Goal: Information Seeking & Learning: Learn about a topic

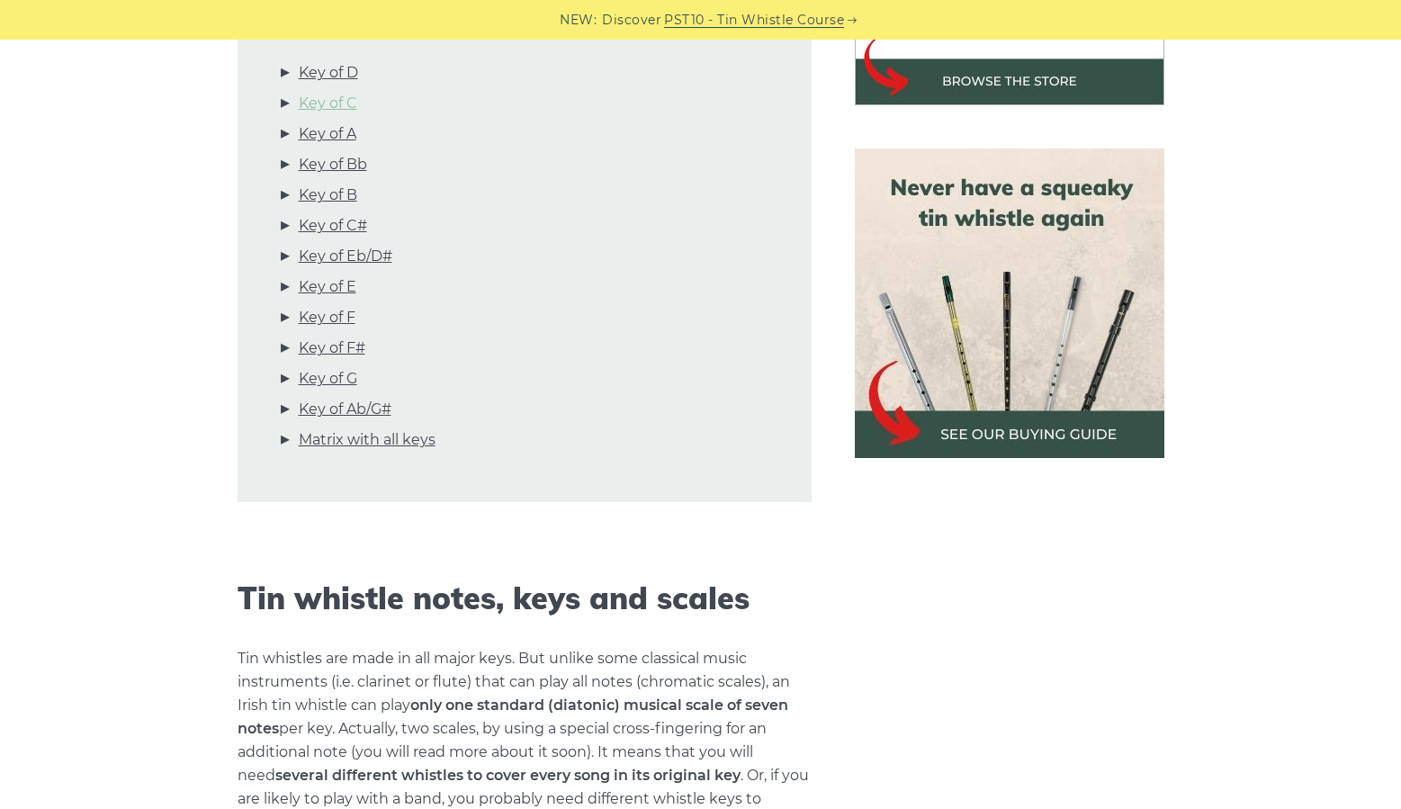
click at [344, 92] on link "Key of C" at bounding box center [328, 103] width 59 height 23
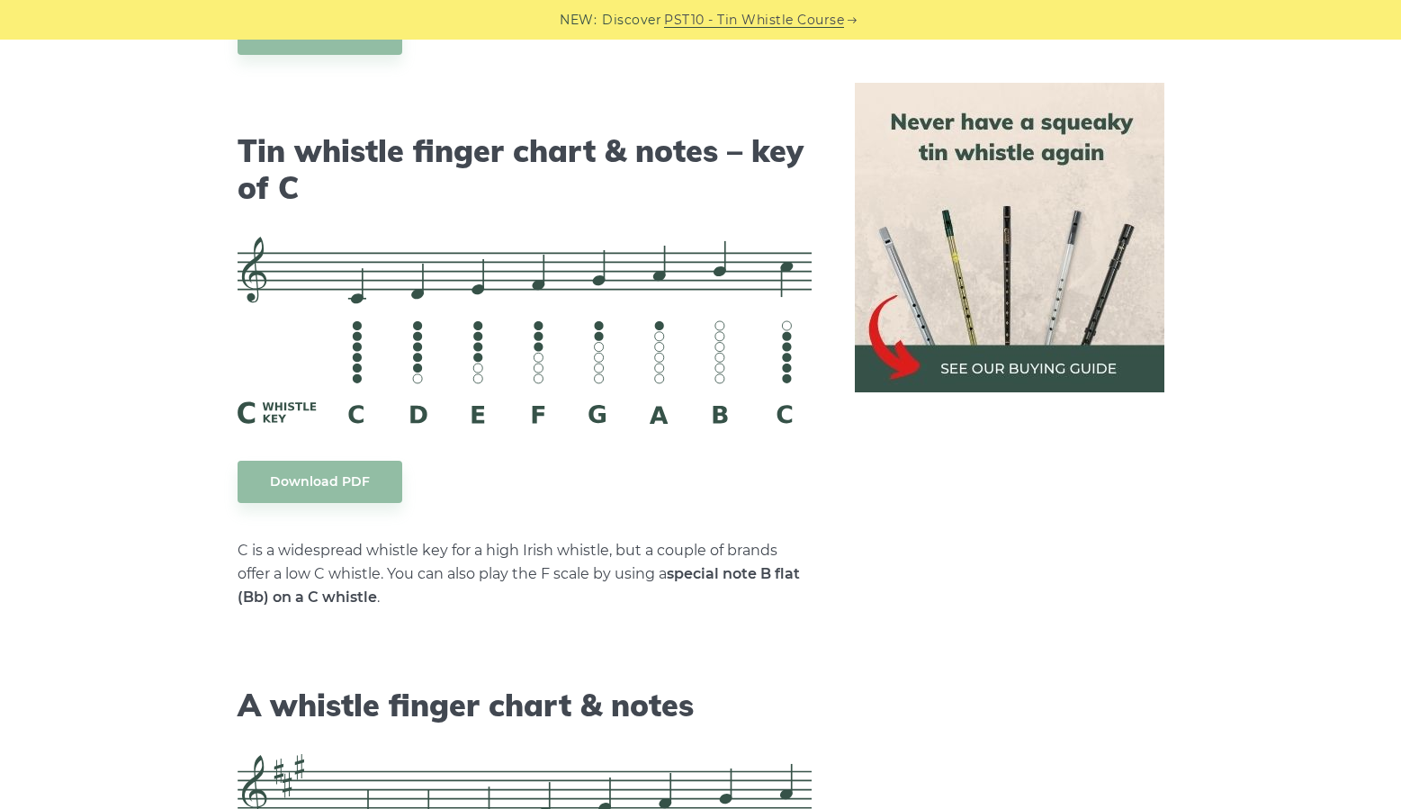
scroll to position [4508, 0]
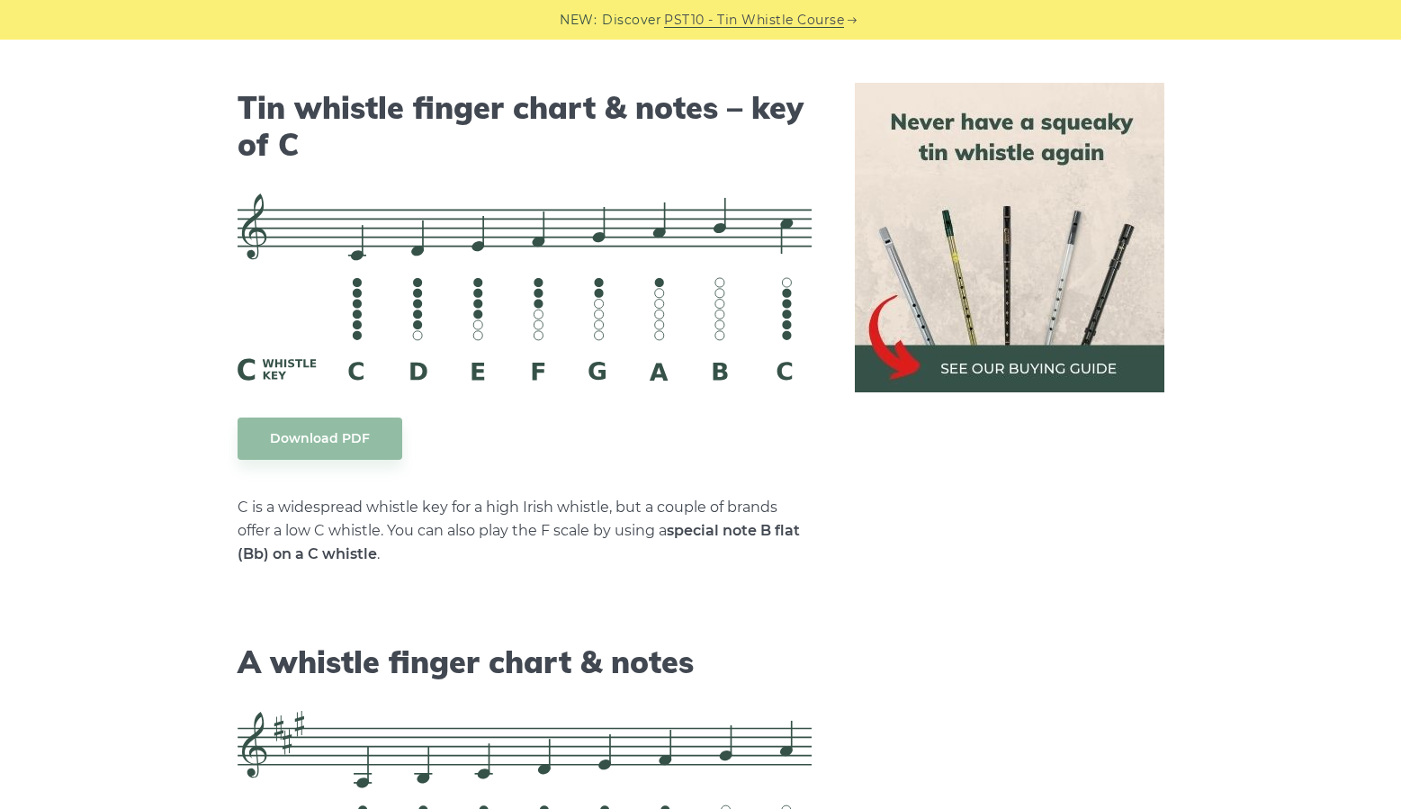
click at [1096, 363] on img at bounding box center [1010, 238] width 310 height 310
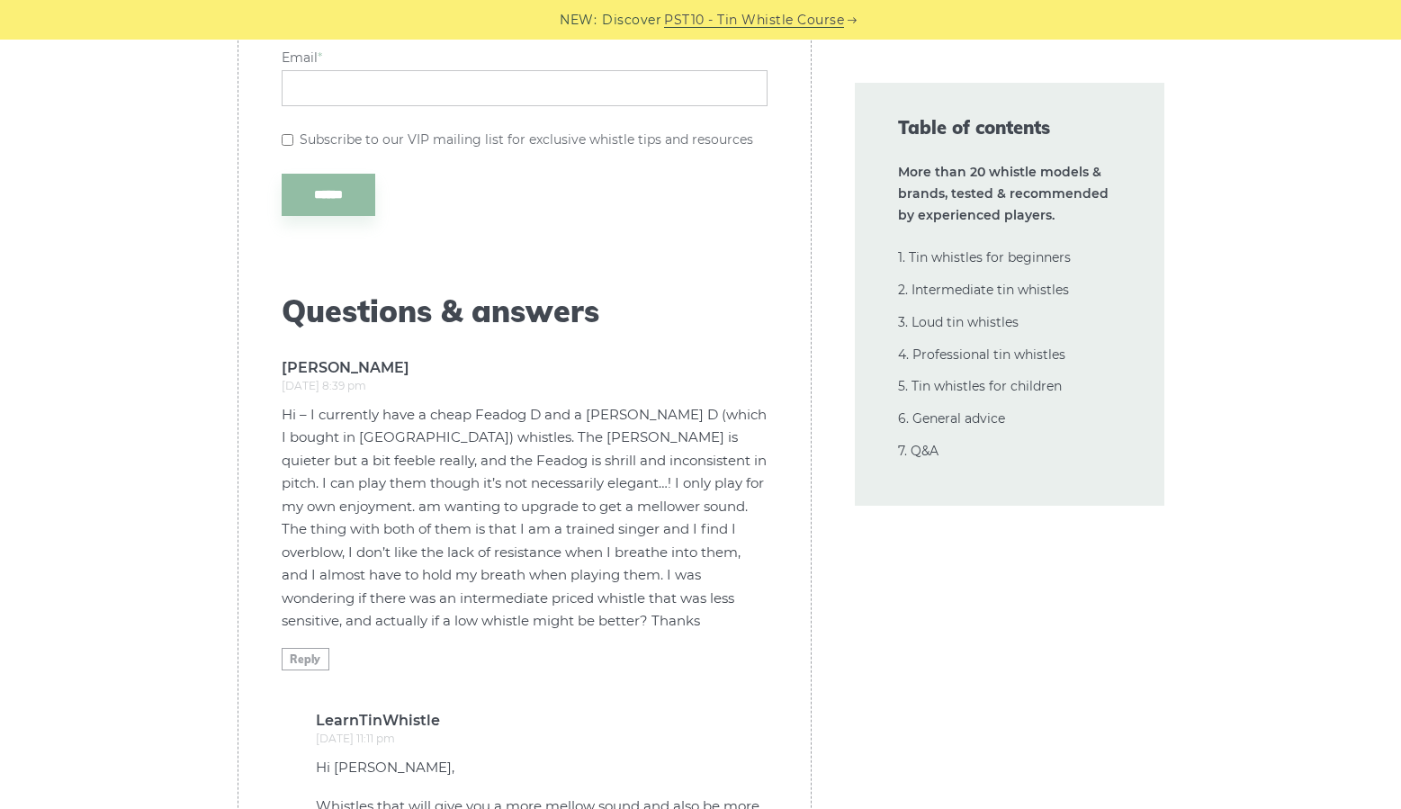
scroll to position [42486, 0]
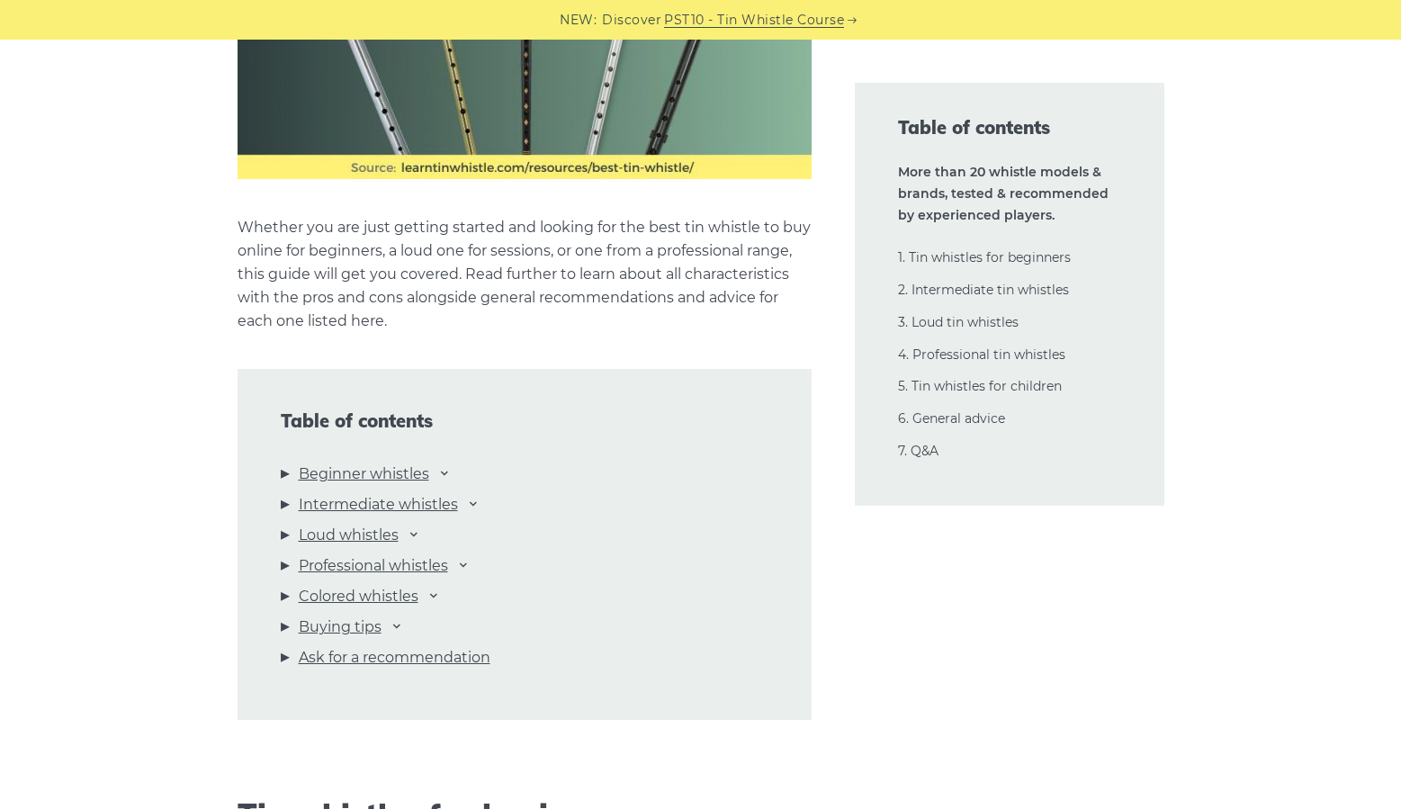
scroll to position [1800, 0]
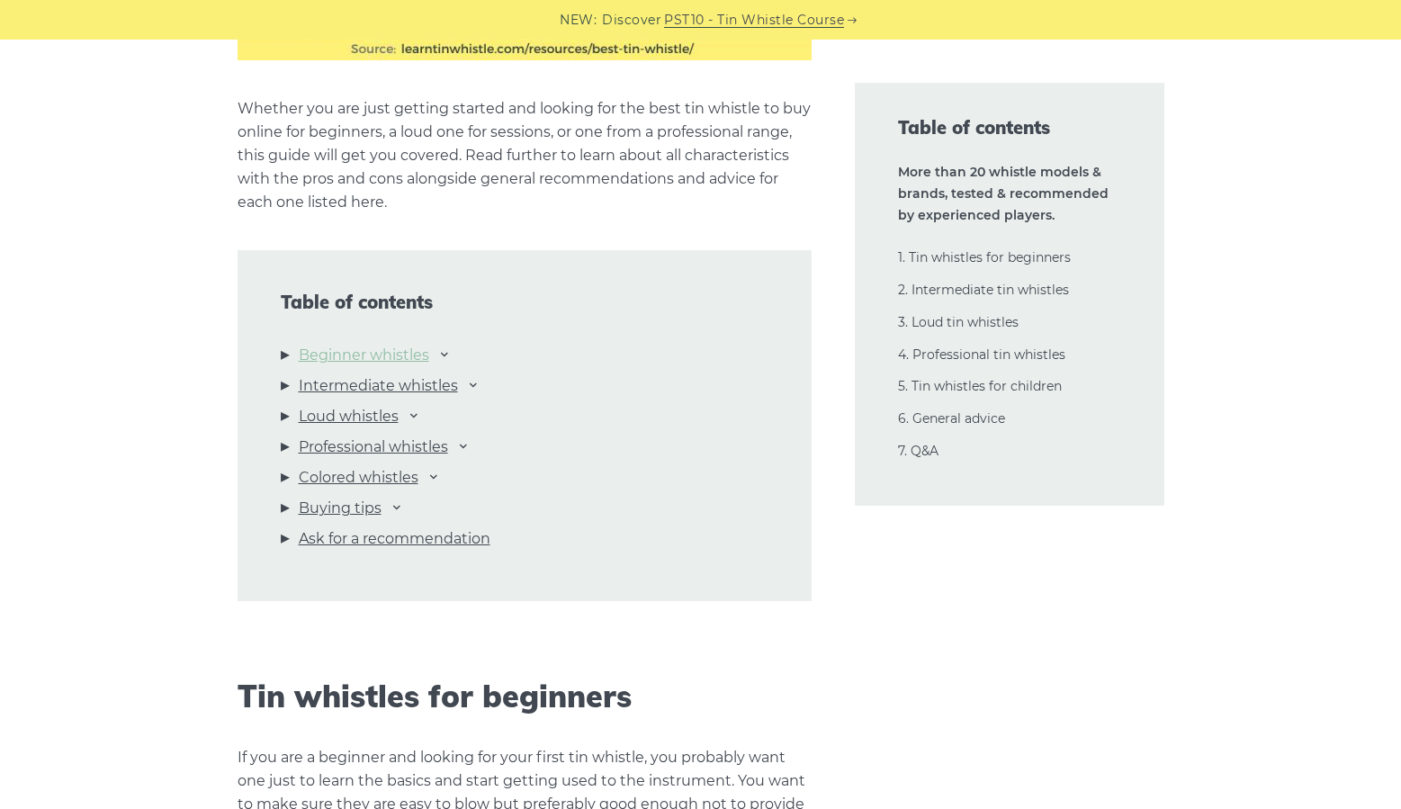
click at [415, 357] on link "Beginner whistles" at bounding box center [364, 355] width 131 height 23
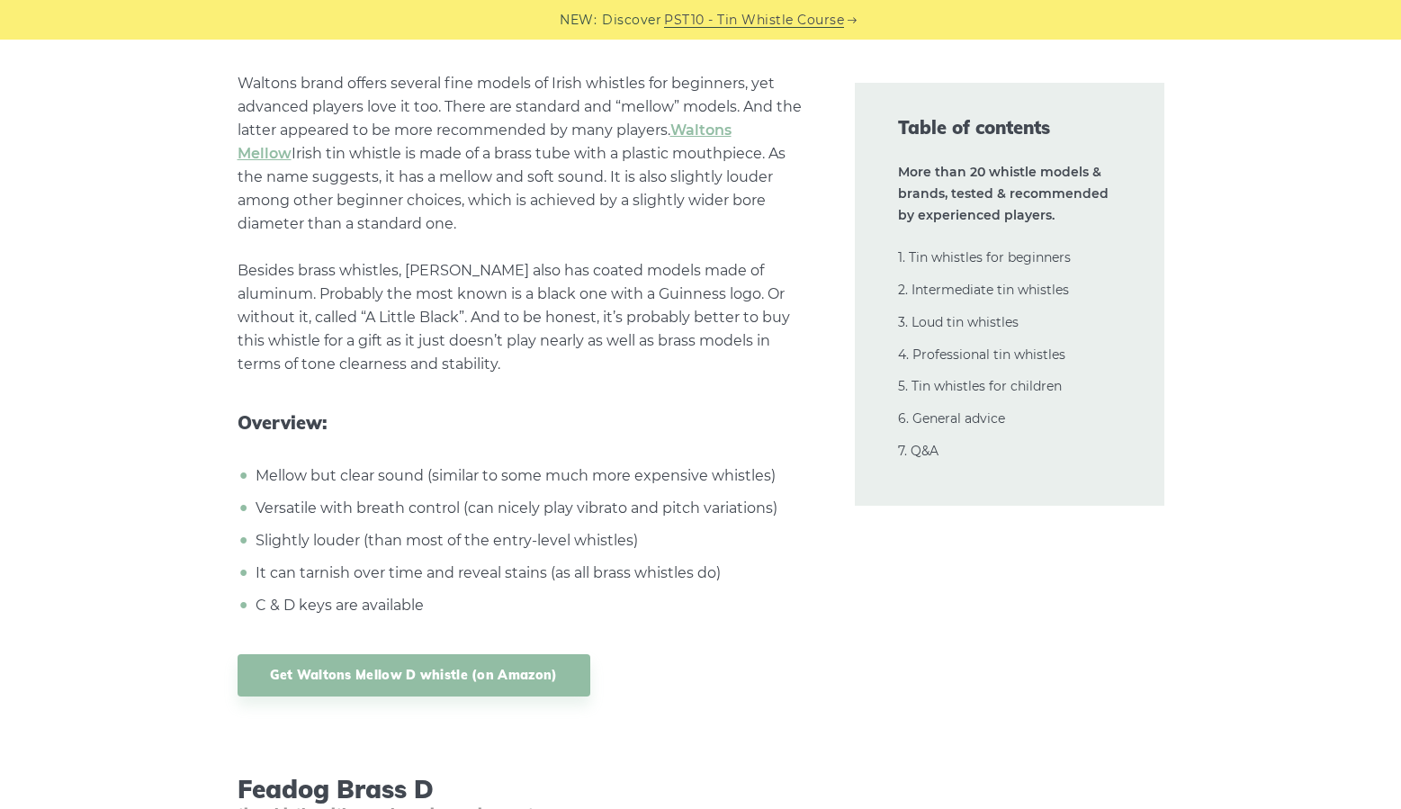
scroll to position [3510, 0]
